Goal: Check status: Check status

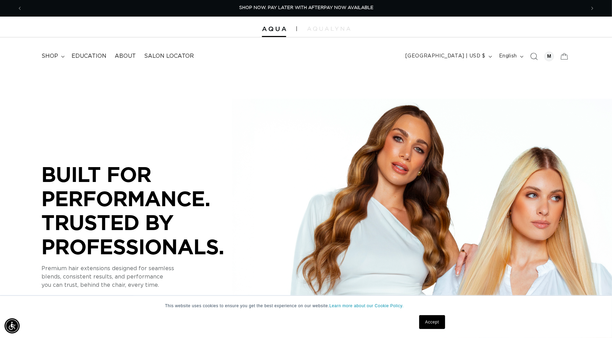
click at [530, 54] on span "Search" at bounding box center [534, 56] width 15 height 15
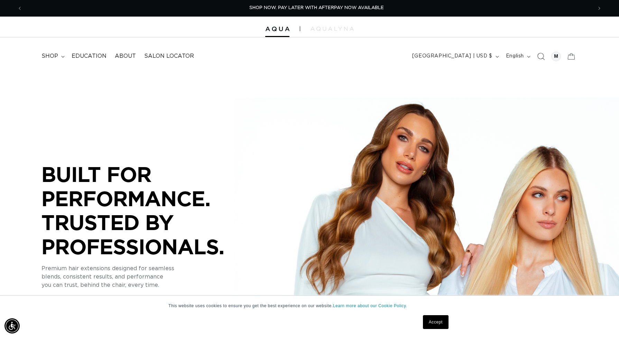
scroll to position [0, 569]
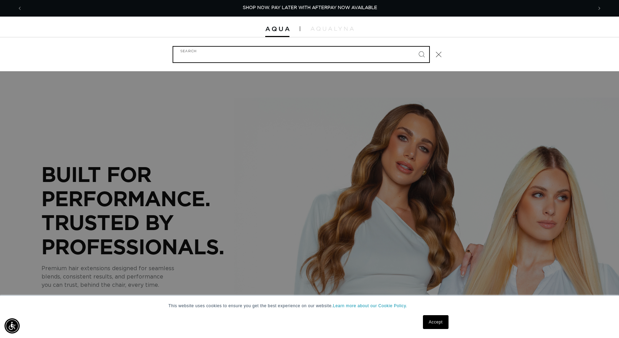
click at [311, 59] on input "Search" at bounding box center [301, 55] width 256 height 16
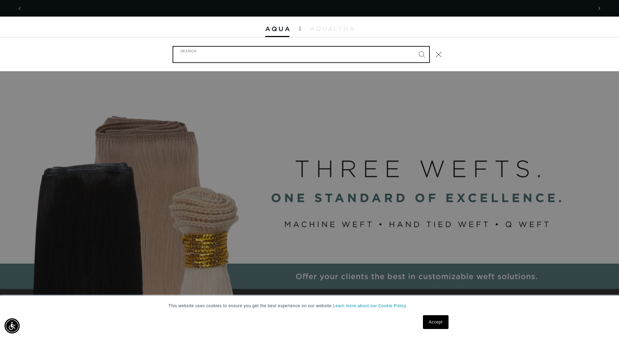
scroll to position [0, 1139]
type input "22"
click at [414, 47] on button "Search" at bounding box center [421, 54] width 15 height 15
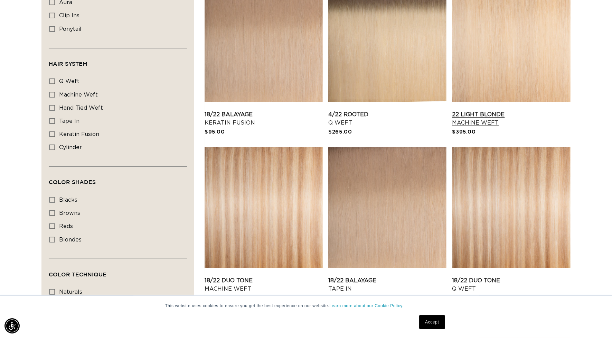
scroll to position [0, 563]
click at [508, 110] on link "22 Light Blonde Machine Weft" at bounding box center [512, 118] width 118 height 17
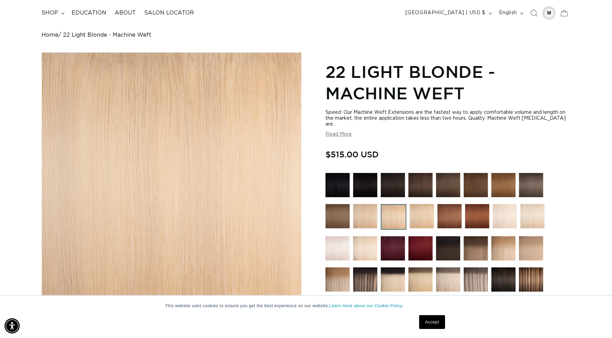
click at [552, 11] on div at bounding box center [550, 13] width 10 height 10
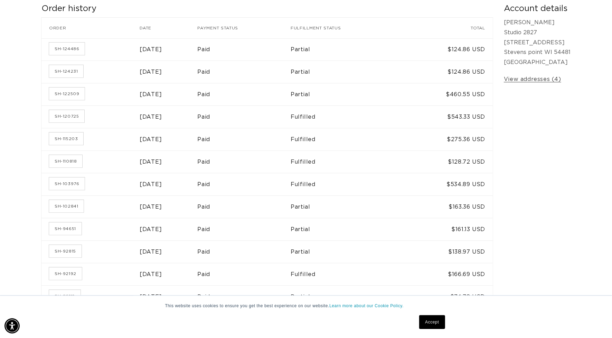
scroll to position [0, 563]
click at [70, 117] on link "SH-120725" at bounding box center [66, 116] width 35 height 12
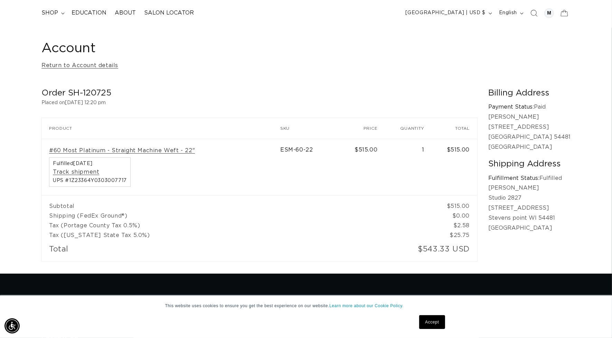
click at [454, 61] on div "Account Return to Account details" at bounding box center [305, 55] width 529 height 30
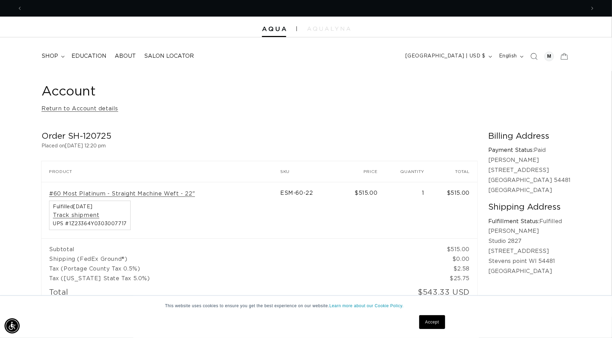
scroll to position [0, 1126]
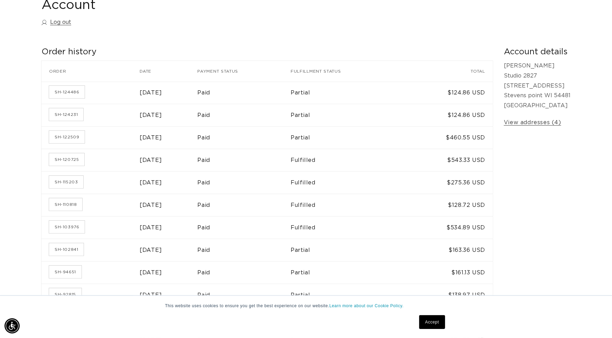
scroll to position [0, 563]
click at [80, 137] on link "SH-122509" at bounding box center [67, 137] width 36 height 12
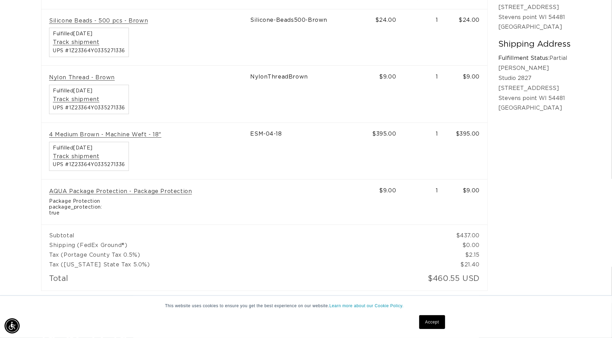
scroll to position [0, 1126]
click at [571, 243] on div "Account Return to Account details Order SH-122509 Placed on [DATE] 11:55 am Ord…" at bounding box center [306, 100] width 612 height 405
